Goal: Task Accomplishment & Management: Manage account settings

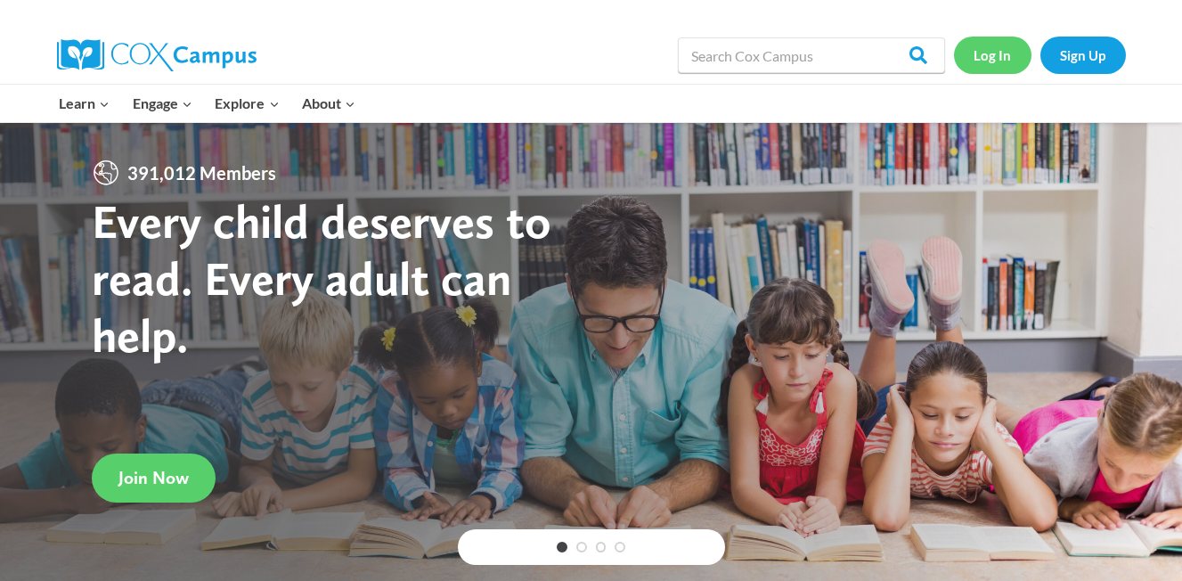
click at [989, 56] on link "Log In" at bounding box center [992, 55] width 77 height 37
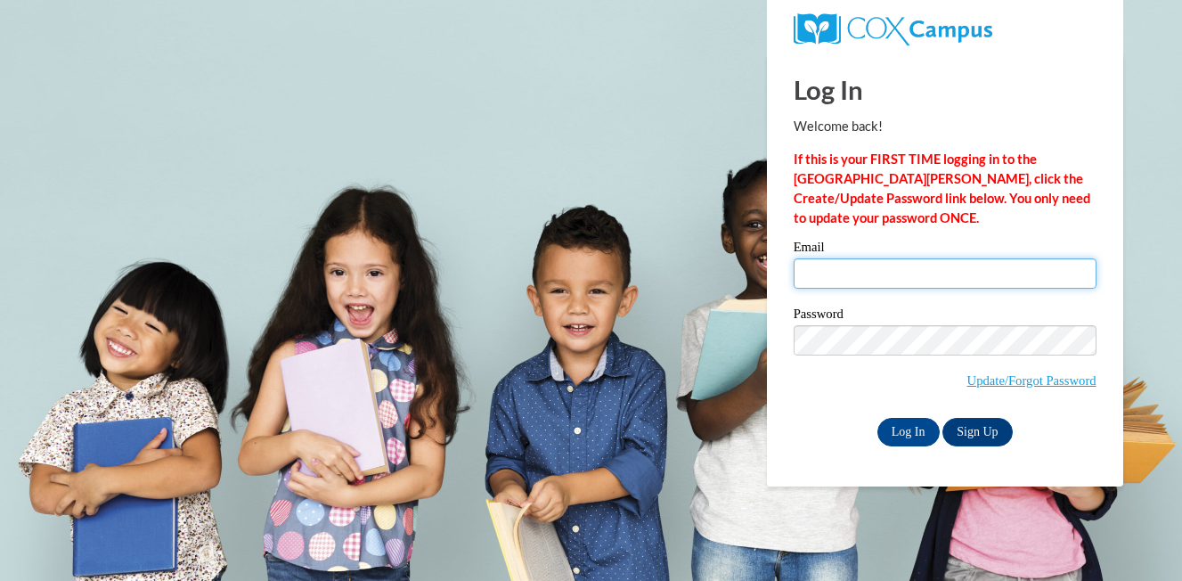
click at [843, 276] on input "Email" at bounding box center [944, 273] width 303 height 30
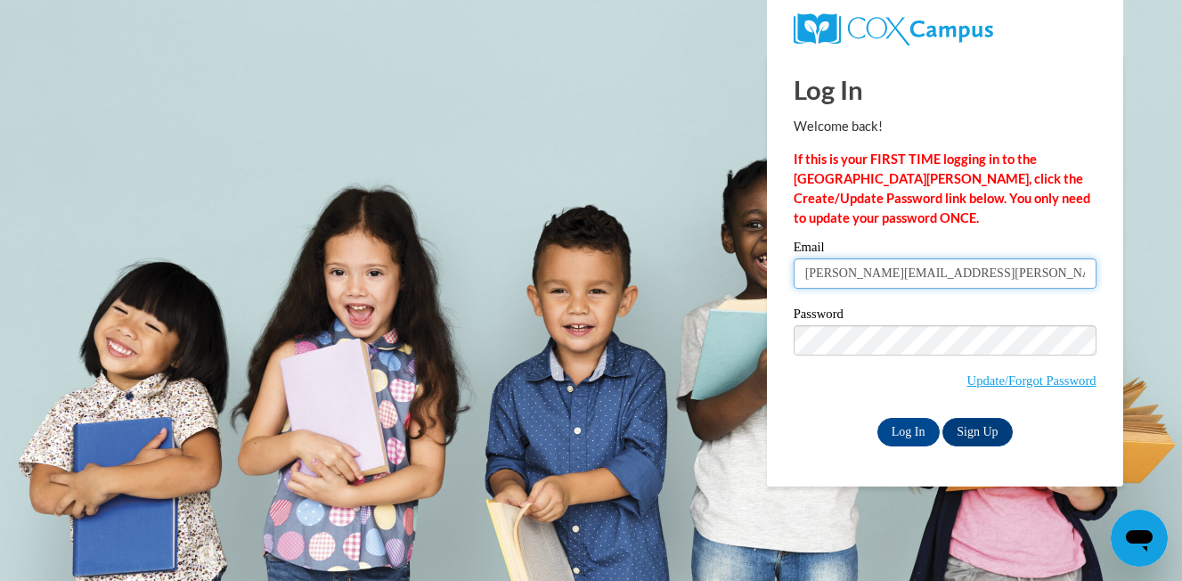
type input "ileta.patton@k12.hi.us"
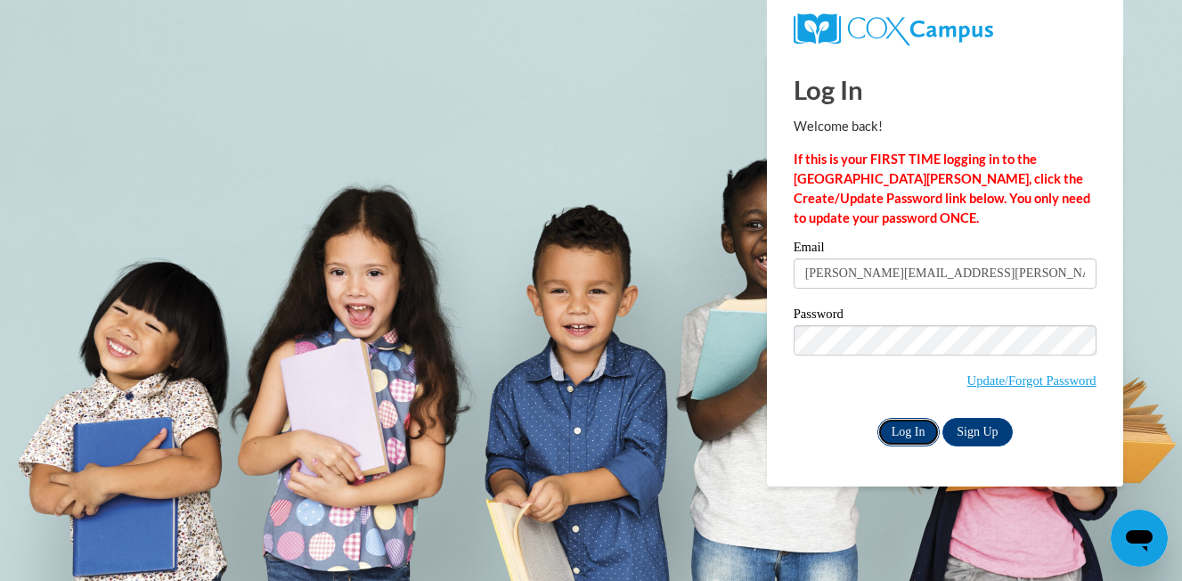
click at [903, 439] on input "Log In" at bounding box center [908, 432] width 62 height 28
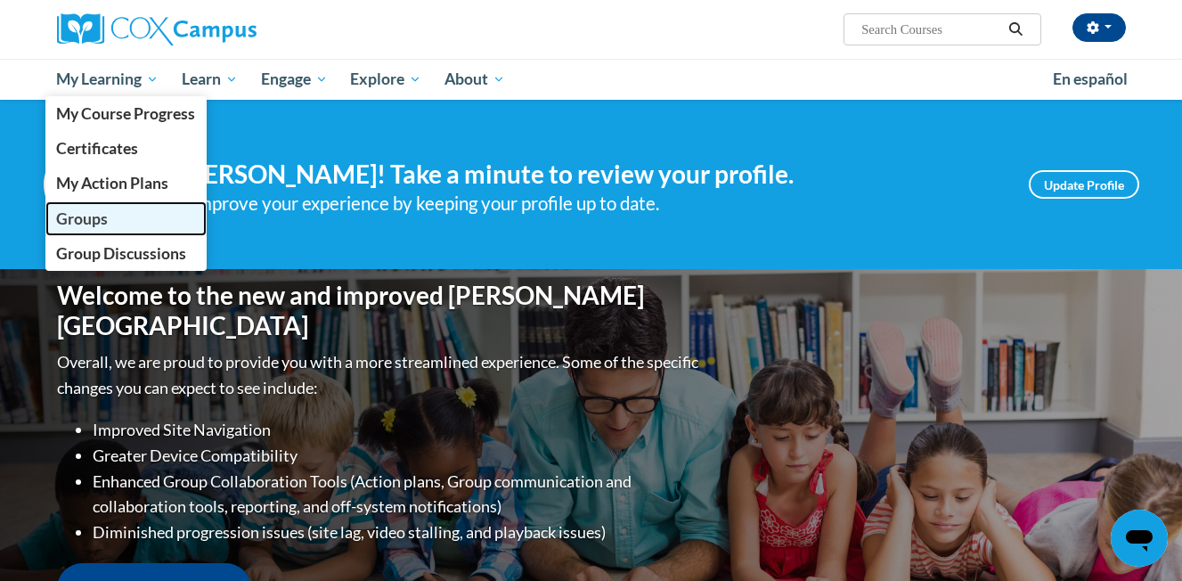
click at [110, 208] on link "Groups" at bounding box center [126, 218] width 162 height 35
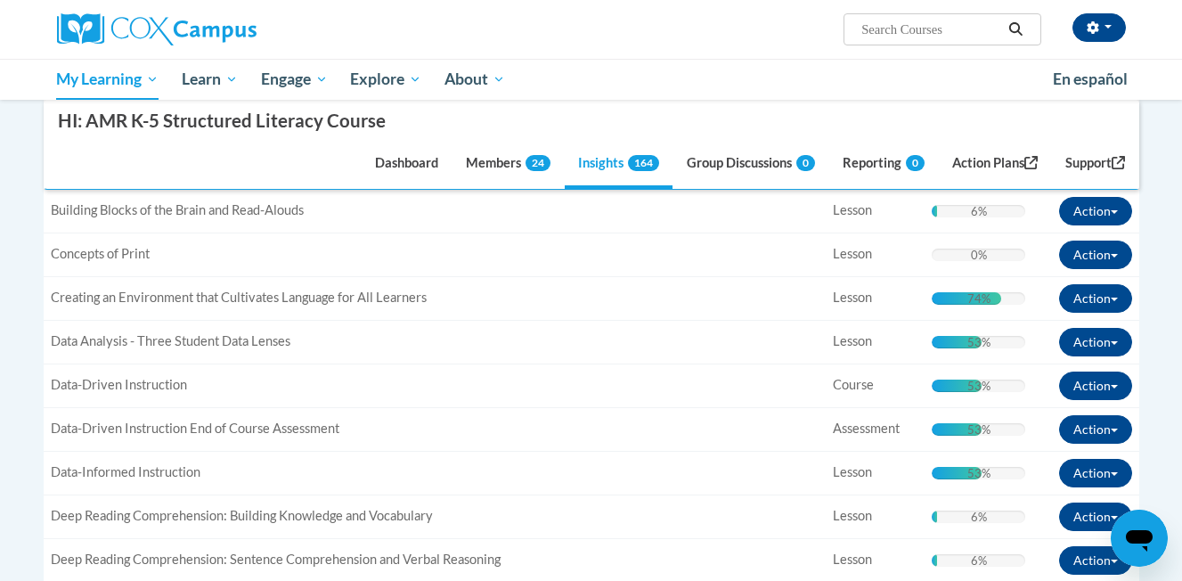
scroll to position [1248, 0]
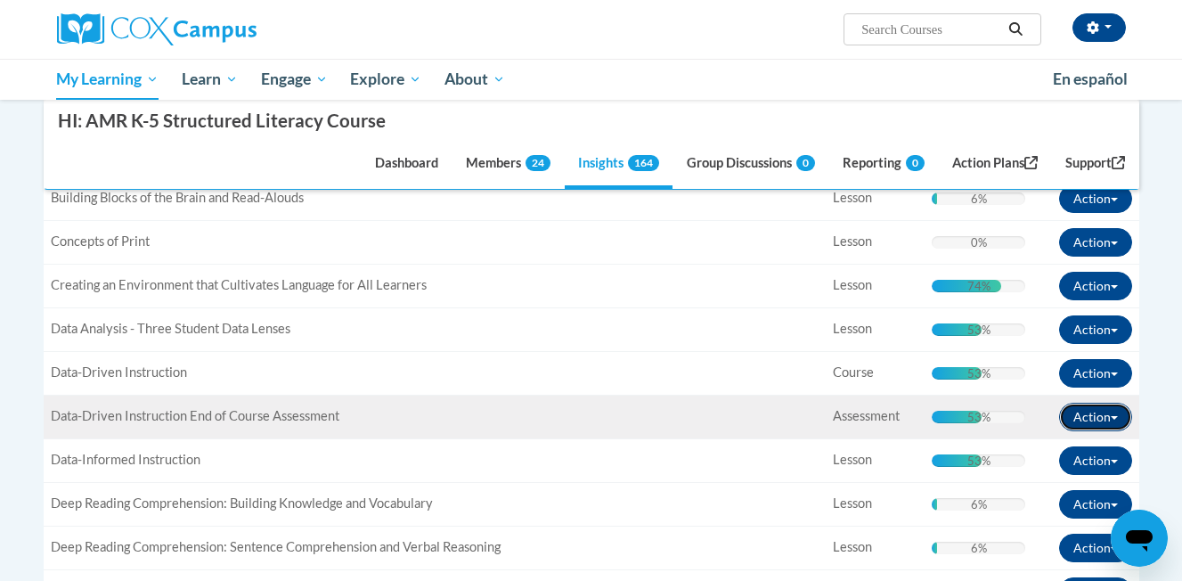
click at [1102, 414] on button "Action" at bounding box center [1095, 416] width 73 height 28
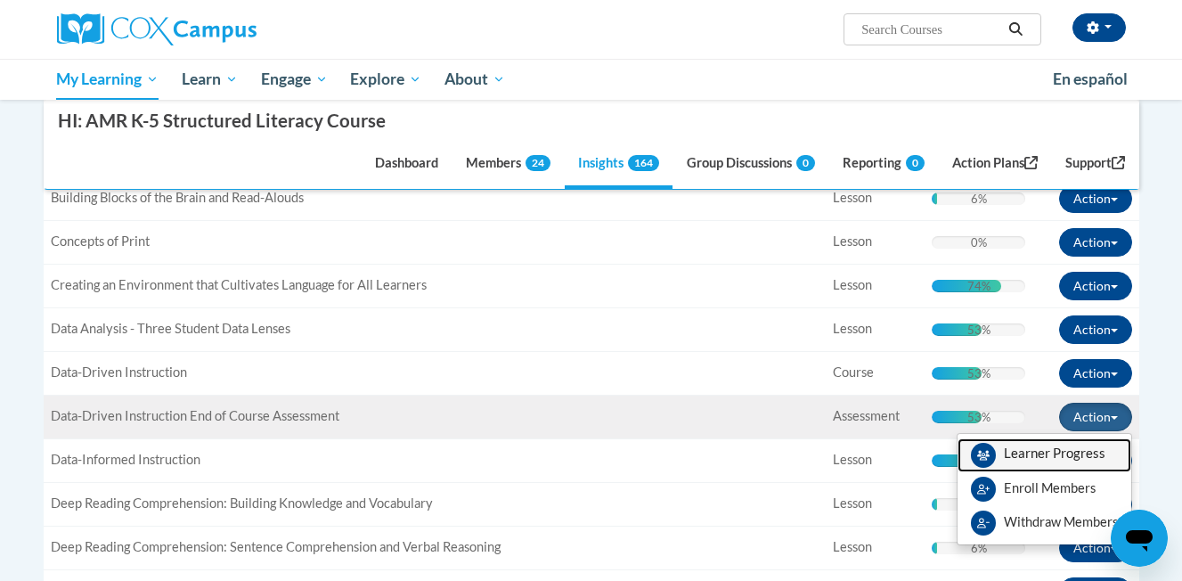
click at [1059, 458] on span "View Members" at bounding box center [1055, 458] width 102 height 0
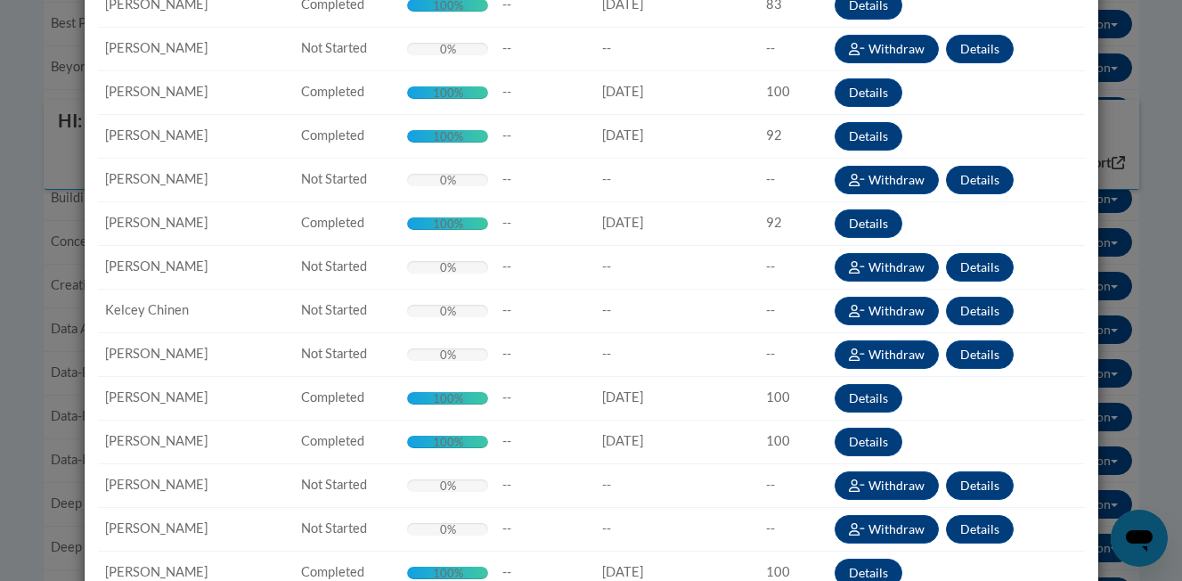
scroll to position [364, 0]
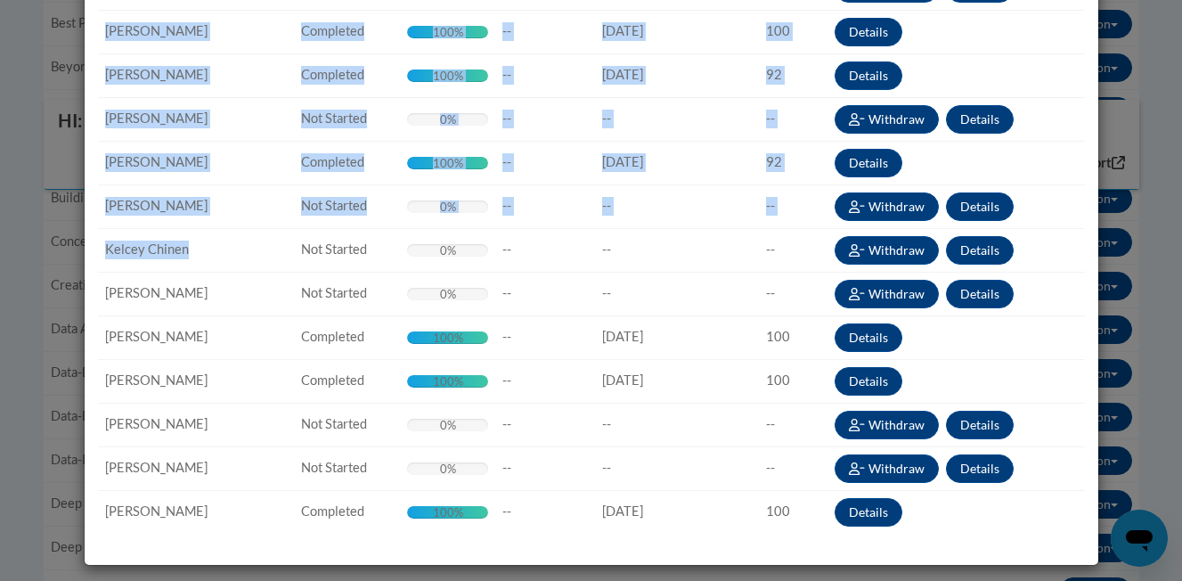
drag, startPoint x: 195, startPoint y: 255, endPoint x: 88, endPoint y: 212, distance: 115.1
click at [88, 212] on div "Refresh the list Name Status Progress Due Date Completion Date Score Success Ac…" at bounding box center [591, 133] width 1013 height 864
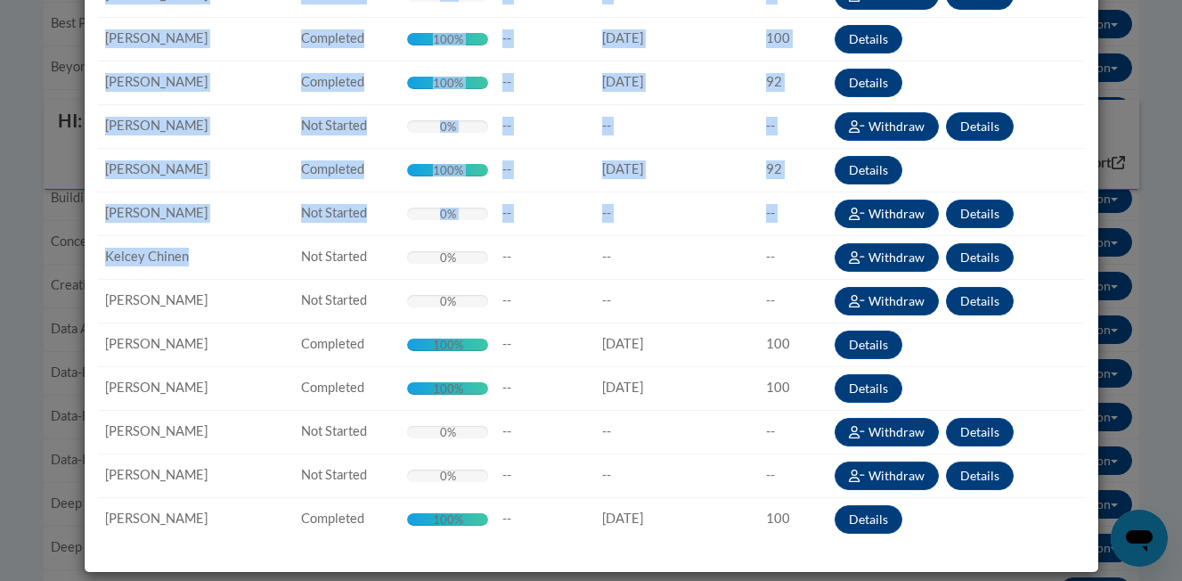
scroll to position [359, 0]
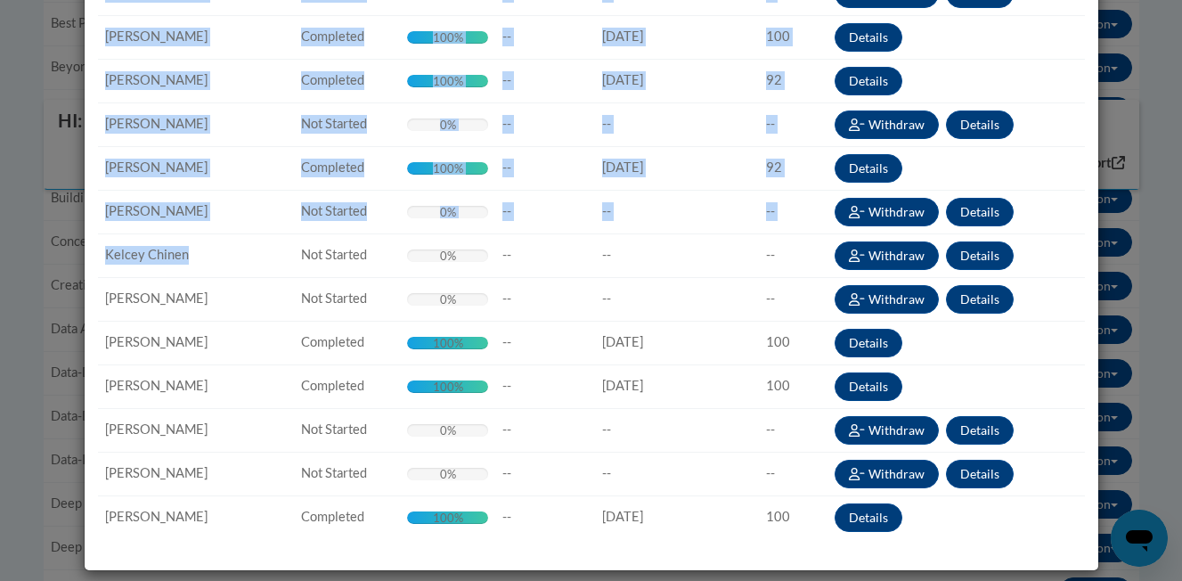
click at [183, 134] on td "Name: Jamie Kawainui" at bounding box center [196, 124] width 196 height 44
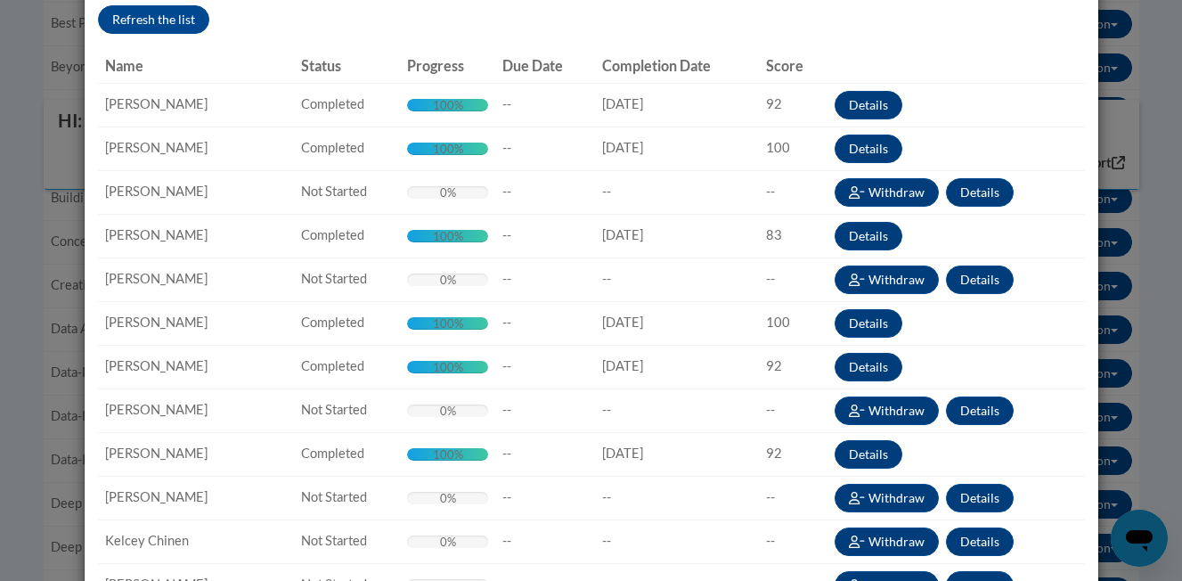
scroll to position [0, 0]
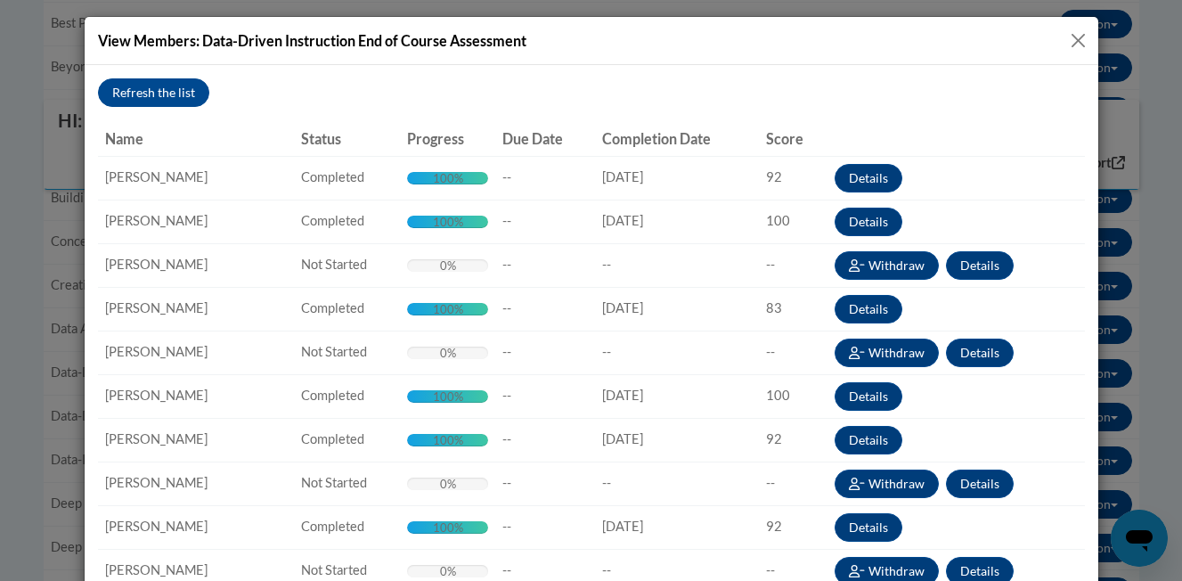
click at [1085, 44] on button "Close" at bounding box center [1078, 40] width 22 height 22
